Goal: Information Seeking & Learning: Learn about a topic

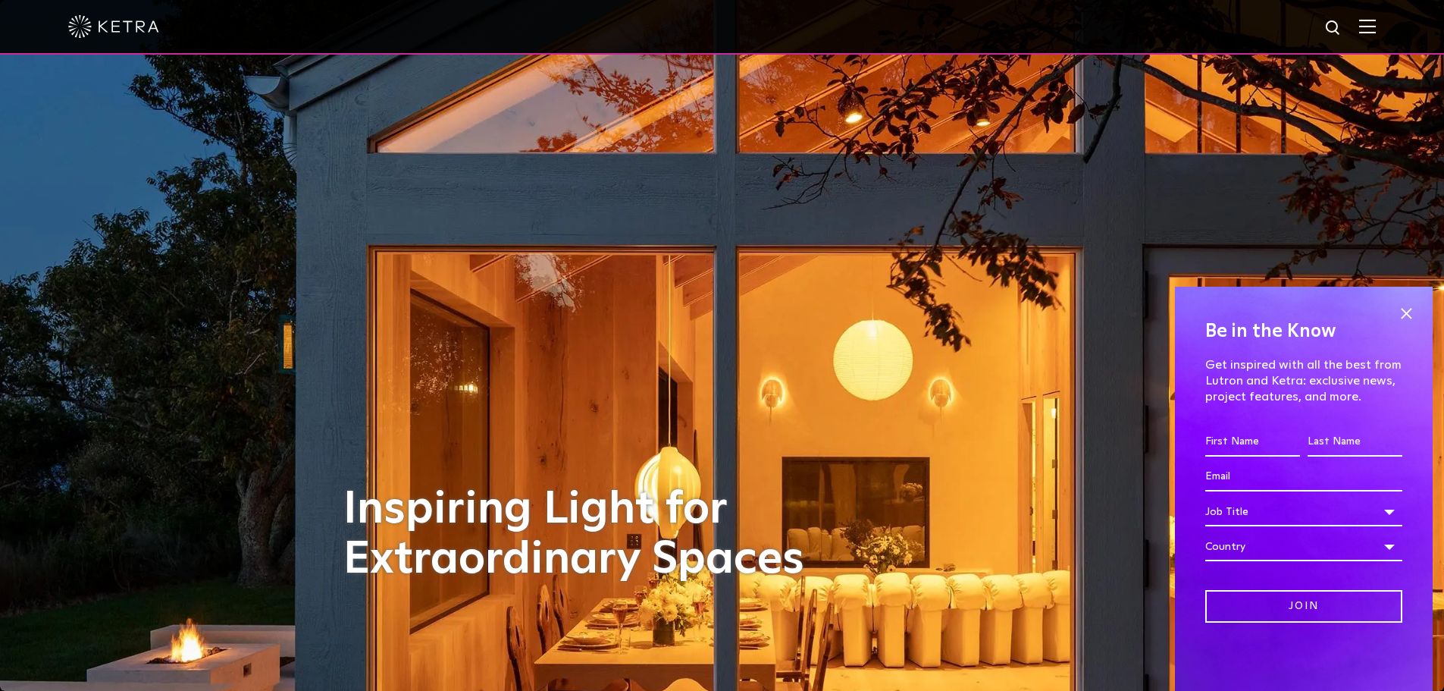
click at [1376, 25] on img at bounding box center [1367, 26] width 17 height 14
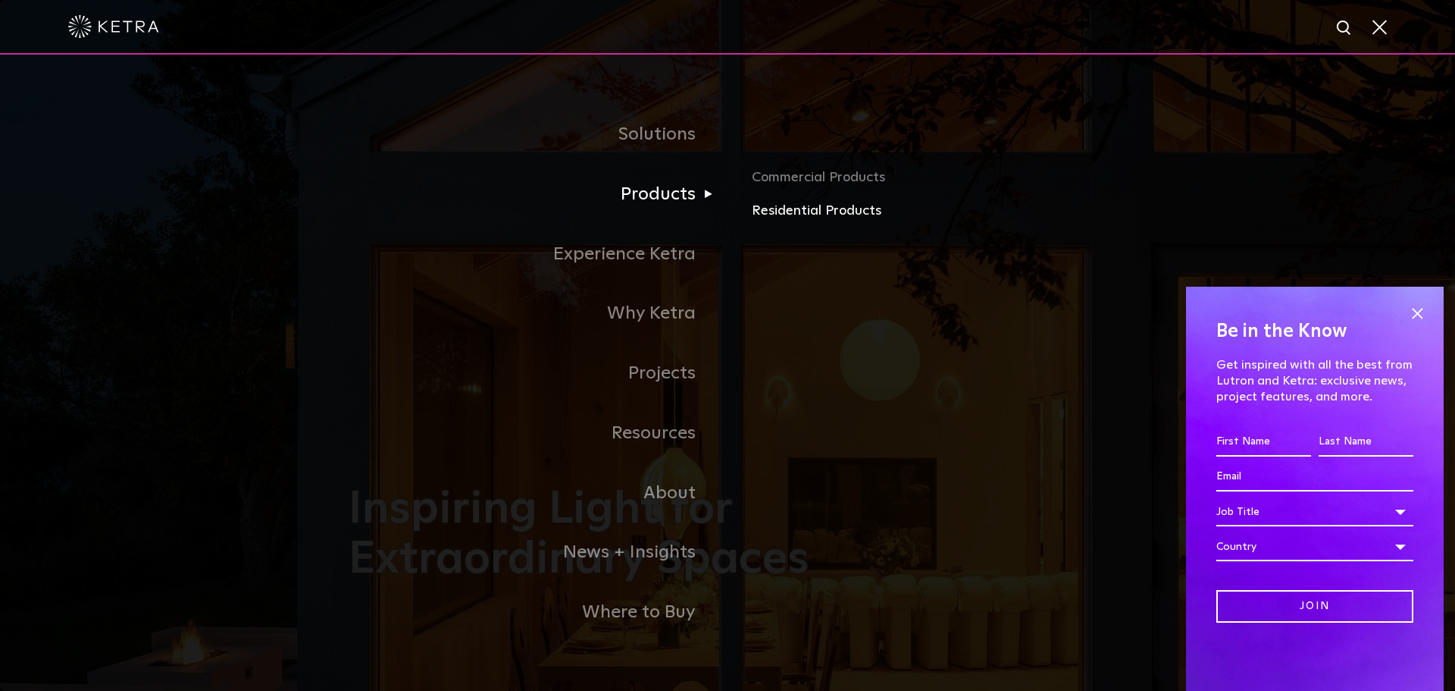
click at [819, 204] on link "Residential Products" at bounding box center [929, 211] width 355 height 22
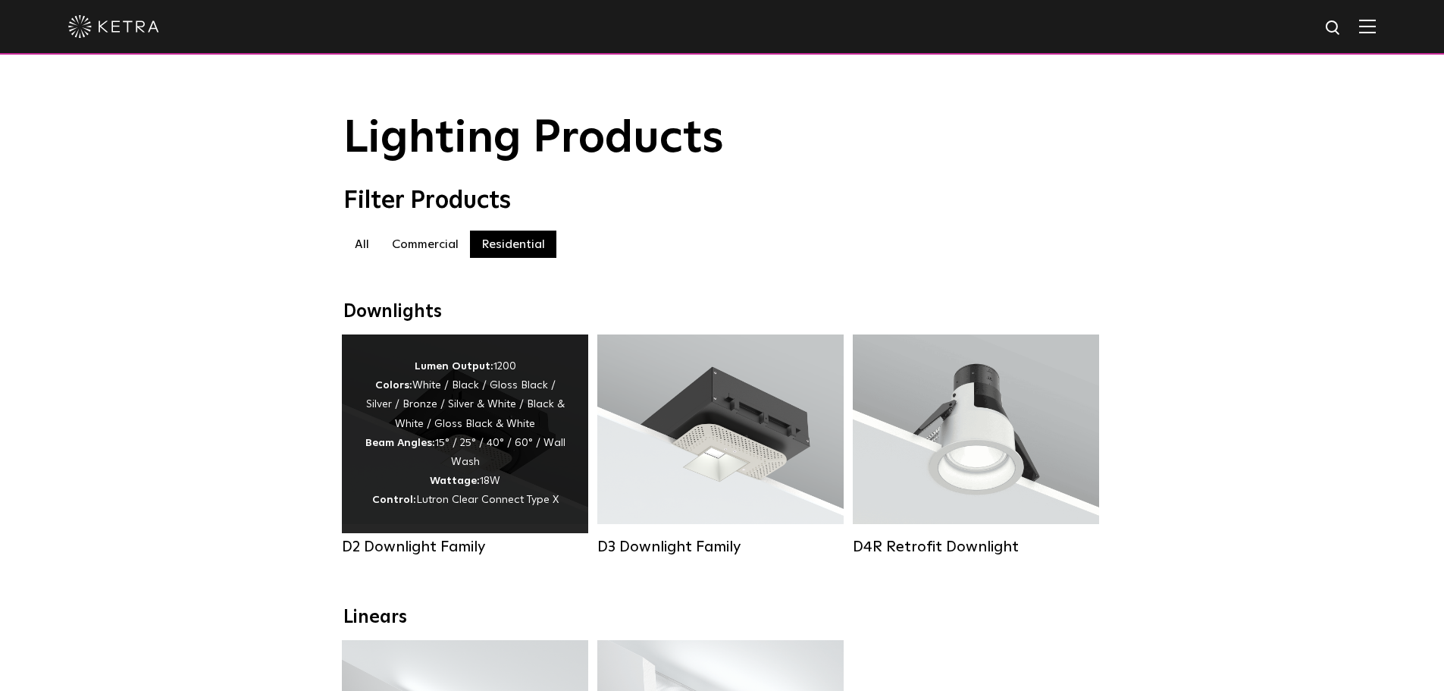
click at [518, 447] on div "Lumen Output: 1200 Colors: White / Black / Gloss Black / Silver / Bronze / Silv…" at bounding box center [465, 433] width 201 height 153
